Goal: Task Accomplishment & Management: Manage account settings

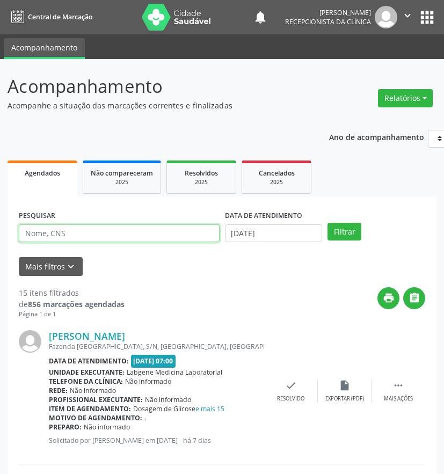
click at [81, 235] on input "text" at bounding box center [119, 233] width 201 height 18
type input "[PERSON_NAME]"
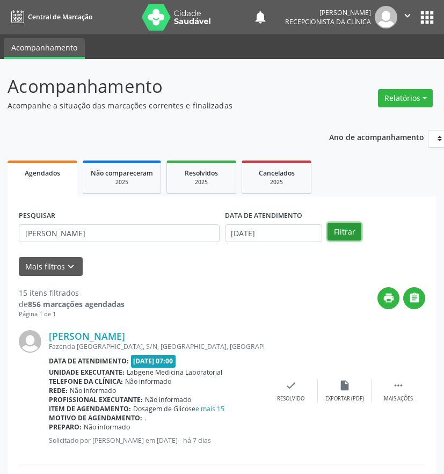
click at [335, 228] on button "Filtrar" at bounding box center [345, 232] width 34 height 18
click at [399, 393] on div " Mais ações" at bounding box center [399, 391] width 54 height 23
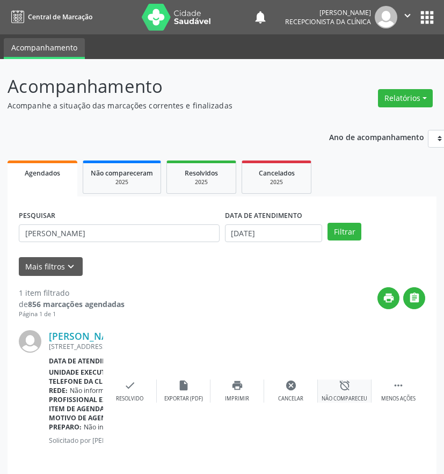
click at [347, 394] on div "alarm_off Não compareceu" at bounding box center [345, 391] width 54 height 23
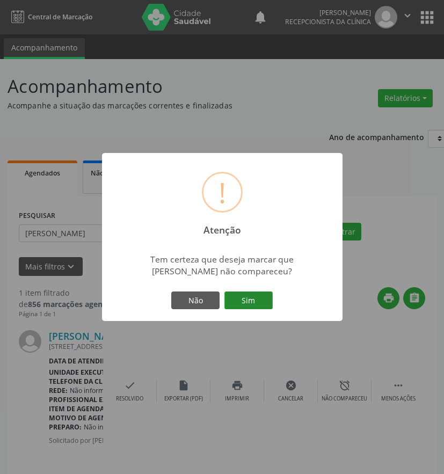
click at [241, 297] on button "Sim" at bounding box center [248, 301] width 48 height 18
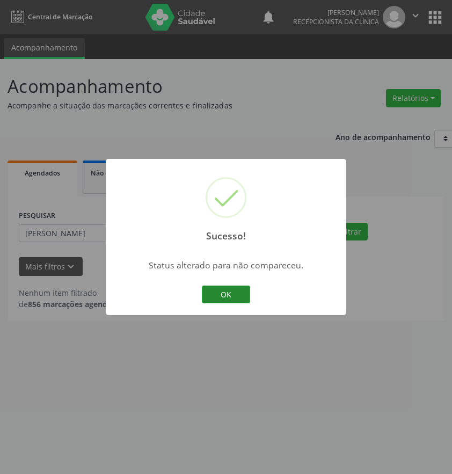
click at [232, 295] on button "OK" at bounding box center [226, 295] width 48 height 18
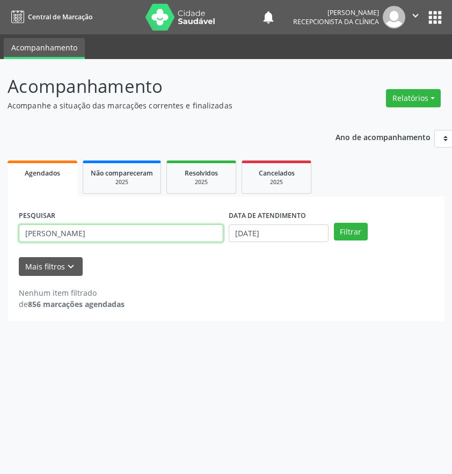
drag, startPoint x: 107, startPoint y: 228, endPoint x: -2, endPoint y: 230, distance: 109.0
click at [0, 230] on html "Central de Marcação notifications [PERSON_NAME] Recepcionista da clínica  Conf…" at bounding box center [226, 237] width 452 height 474
type input "[PERSON_NAME]"
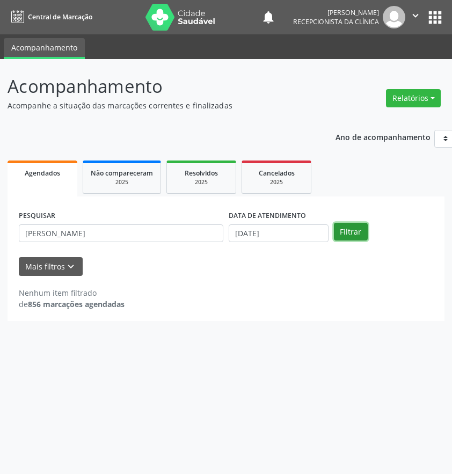
click at [344, 230] on button "Filtrar" at bounding box center [351, 232] width 34 height 18
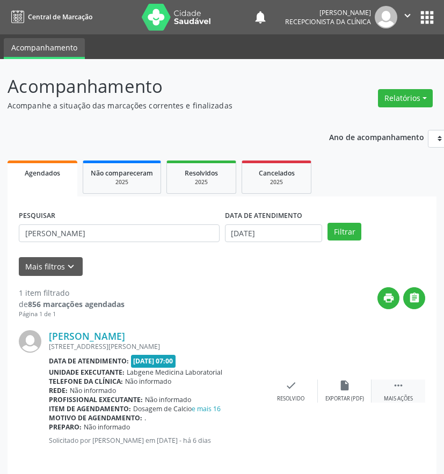
click at [393, 387] on icon "" at bounding box center [399, 386] width 12 height 12
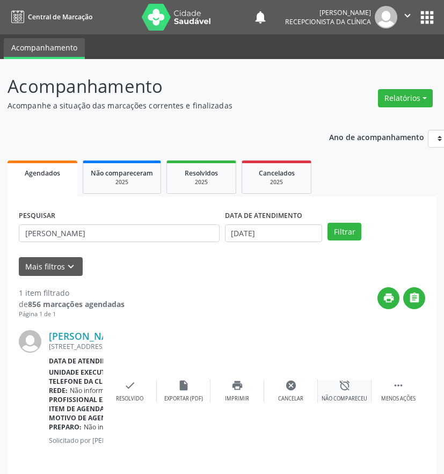
click at [357, 392] on div "alarm_off Não compareceu" at bounding box center [345, 391] width 54 height 23
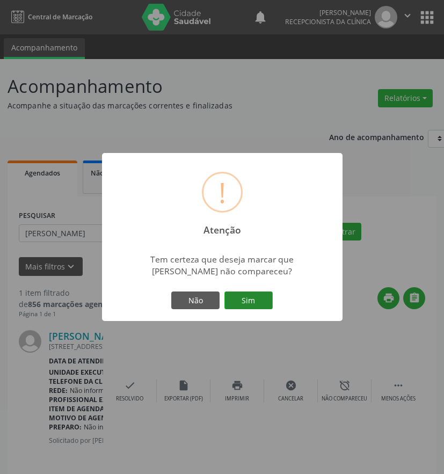
click at [240, 307] on button "Sim" at bounding box center [248, 301] width 48 height 18
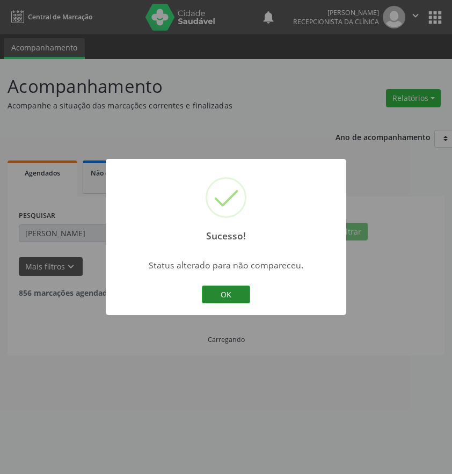
click at [234, 296] on button "OK" at bounding box center [226, 295] width 48 height 18
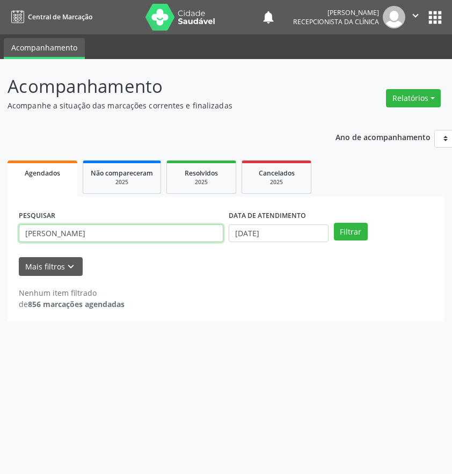
drag, startPoint x: 84, startPoint y: 234, endPoint x: -2, endPoint y: 241, distance: 86.2
click at [0, 241] on html "Central de Marcação notifications [PERSON_NAME] Recepcionista da clínica  Conf…" at bounding box center [226, 237] width 452 height 474
type input "11739"
click at [334, 223] on button "Filtrar" at bounding box center [351, 232] width 34 height 18
drag, startPoint x: 62, startPoint y: 230, endPoint x: 102, endPoint y: 149, distance: 89.6
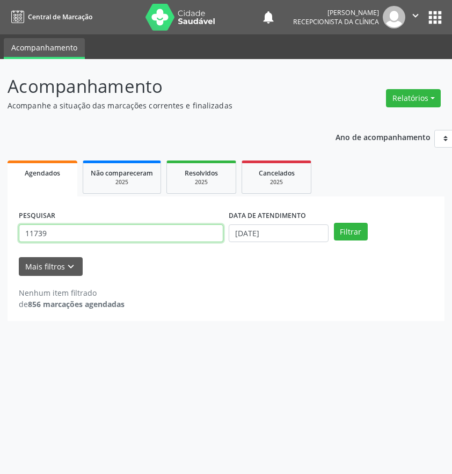
click at [4, 197] on div "Acompanhamento Acompanhe a situação das marcações correntes e finalizadas Relat…" at bounding box center [226, 266] width 452 height 415
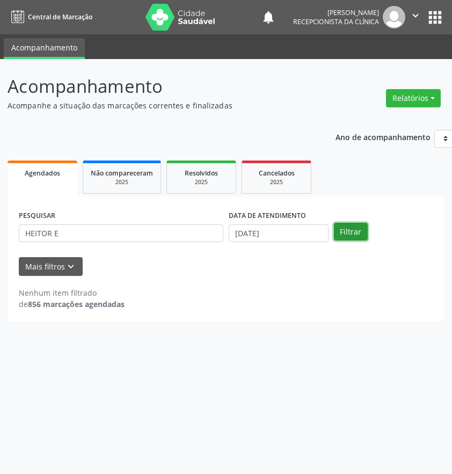
click at [365, 236] on button "Filtrar" at bounding box center [351, 232] width 34 height 18
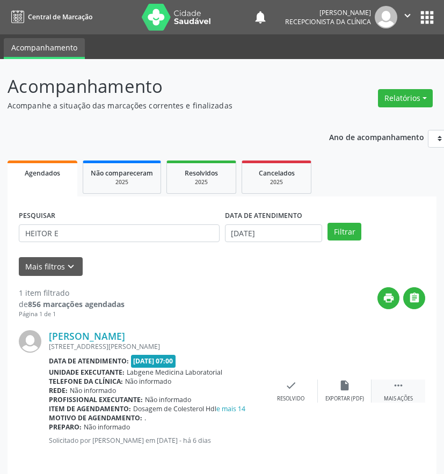
click at [405, 389] on div " Mais ações" at bounding box center [399, 391] width 54 height 23
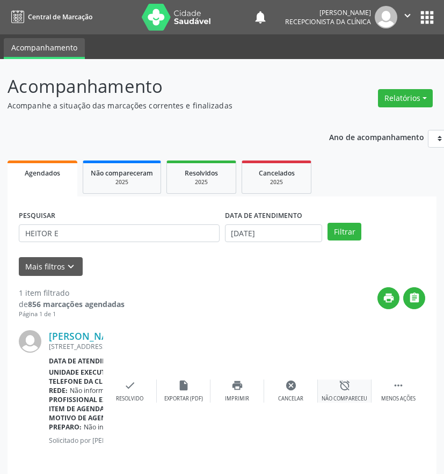
click at [349, 385] on icon "alarm_off" at bounding box center [345, 386] width 12 height 12
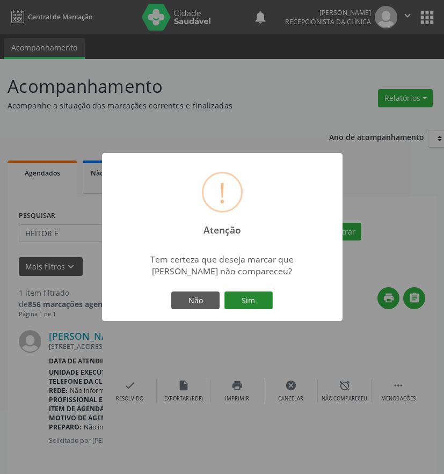
click at [225, 295] on button "Sim" at bounding box center [248, 301] width 48 height 18
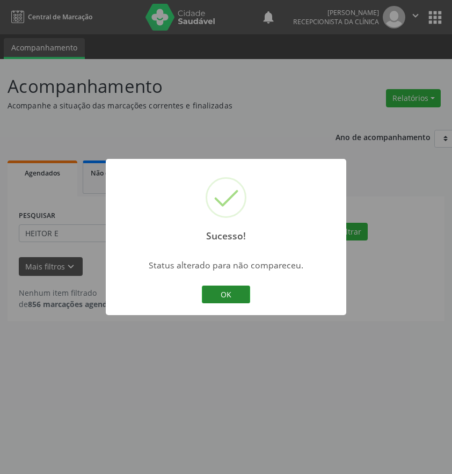
click at [242, 299] on button "OK" at bounding box center [226, 295] width 48 height 18
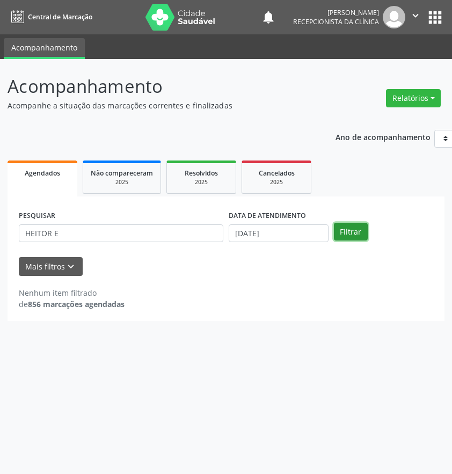
click at [353, 235] on button "Filtrar" at bounding box center [351, 232] width 34 height 18
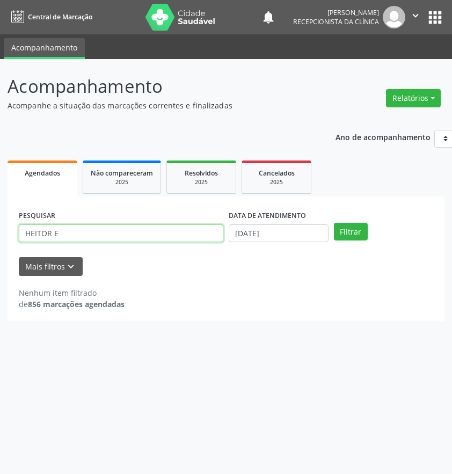
click at [62, 230] on input "HEITOR E" at bounding box center [121, 233] width 205 height 18
type input "HEITOR"
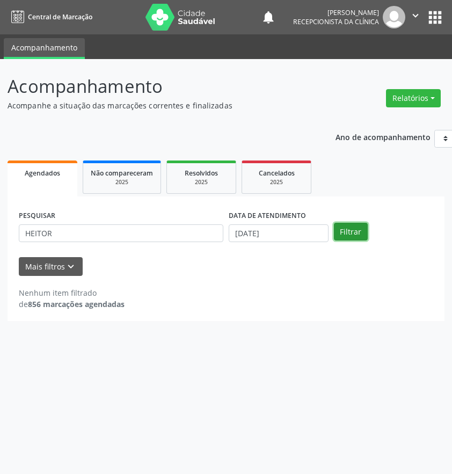
click at [340, 237] on button "Filtrar" at bounding box center [351, 232] width 34 height 18
